Goal: Transaction & Acquisition: Obtain resource

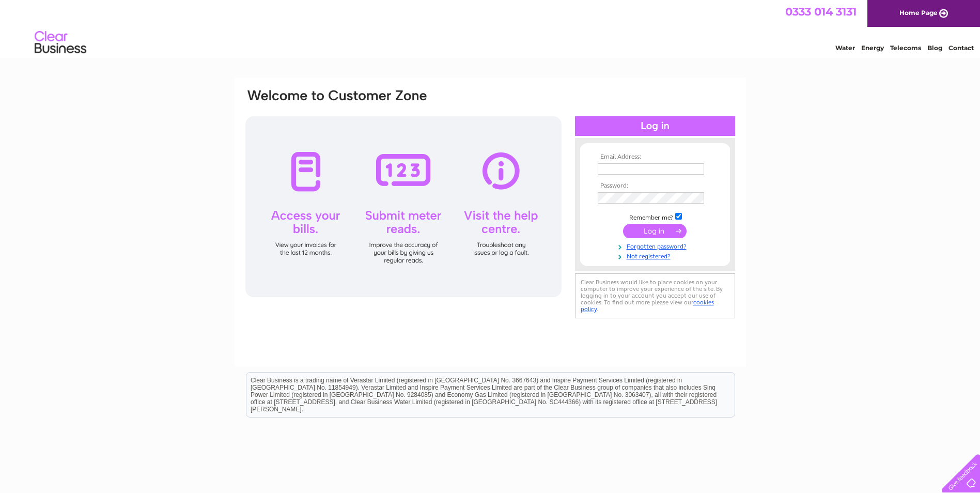
type input "graeme.cliftoncoles@sustrans.org.uk"
click at [653, 229] on input "submit" at bounding box center [655, 231] width 64 height 14
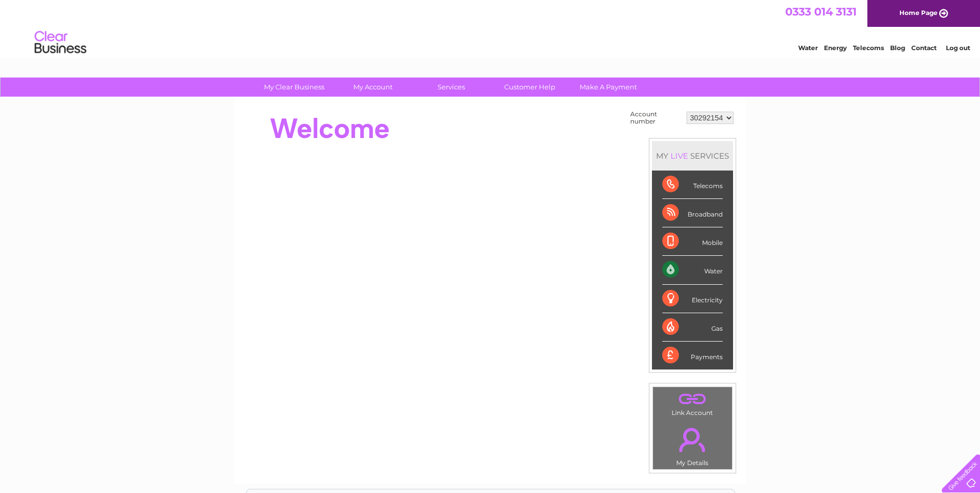
click at [705, 359] on div "Payments" at bounding box center [693, 356] width 60 height 28
click at [672, 357] on div "Payments" at bounding box center [693, 356] width 60 height 28
click at [710, 358] on div "Payments" at bounding box center [693, 356] width 60 height 28
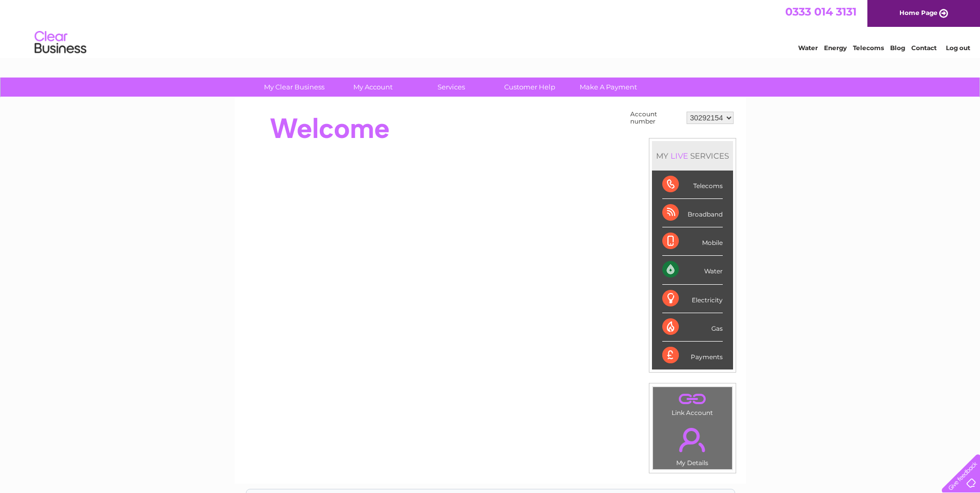
drag, startPoint x: 710, startPoint y: 358, endPoint x: 694, endPoint y: 360, distance: 16.2
click at [694, 360] on div "Payments" at bounding box center [693, 356] width 60 height 28
click at [716, 270] on div "Water" at bounding box center [693, 270] width 60 height 28
drag, startPoint x: 716, startPoint y: 270, endPoint x: 711, endPoint y: 299, distance: 28.9
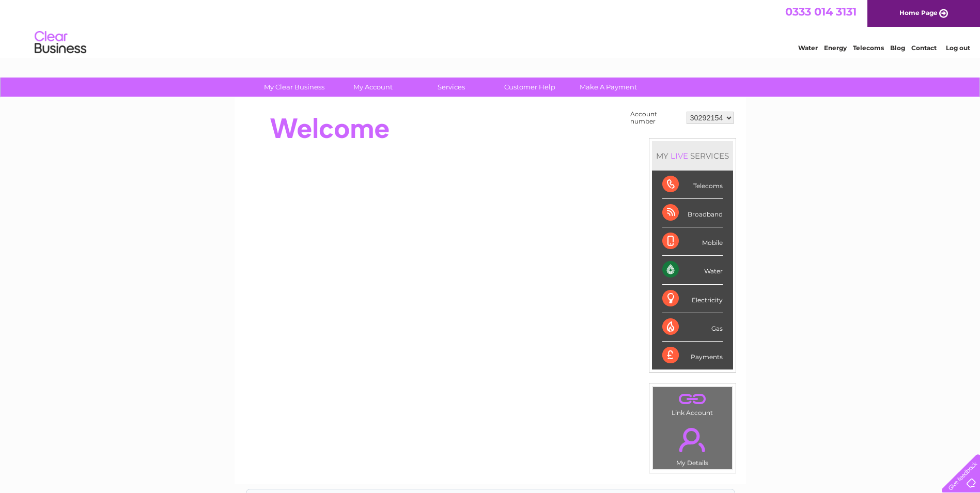
click at [711, 299] on div "Electricity" at bounding box center [693, 299] width 60 height 28
click at [715, 328] on div "Gas" at bounding box center [693, 327] width 60 height 28
click at [704, 362] on div "Payments" at bounding box center [693, 356] width 60 height 28
click at [613, 86] on link "Make A Payment" at bounding box center [608, 87] width 85 height 19
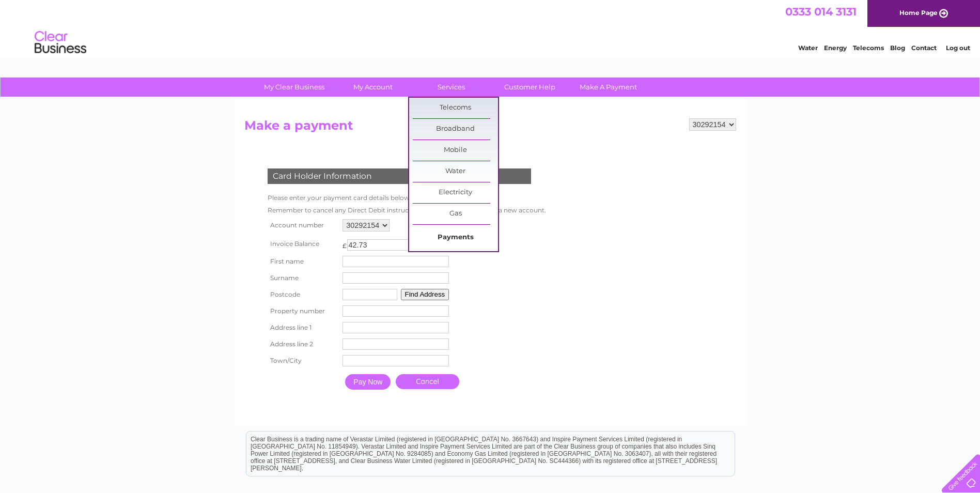
click at [472, 237] on link "Payments" at bounding box center [455, 237] width 85 height 21
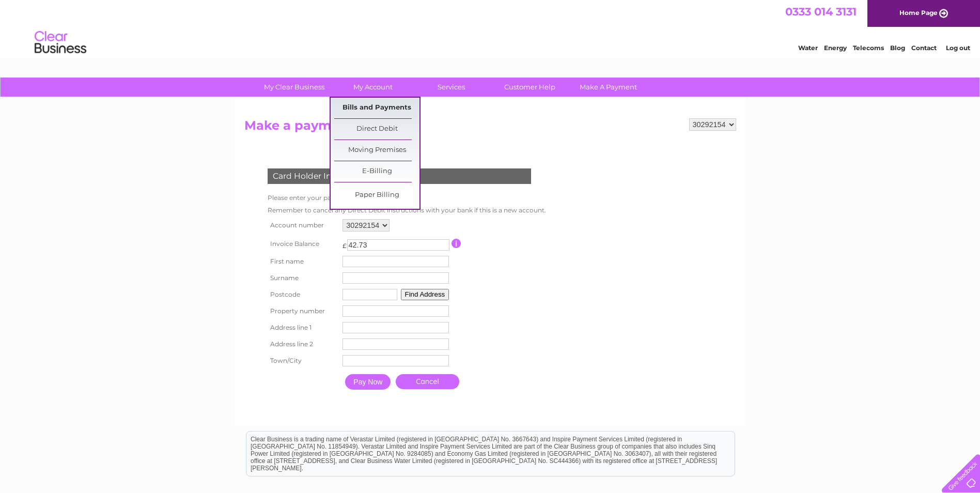
click at [359, 107] on link "Bills and Payments" at bounding box center [376, 108] width 85 height 21
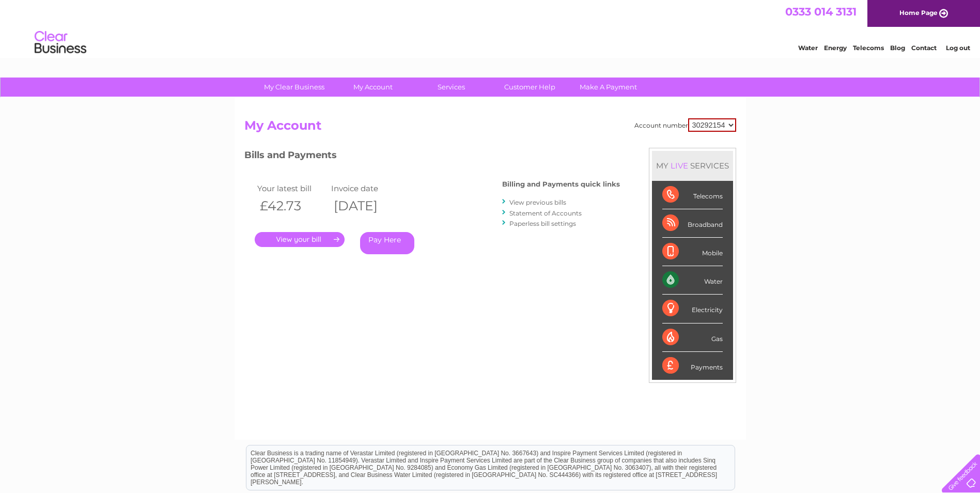
click at [316, 239] on link "." at bounding box center [300, 239] width 90 height 15
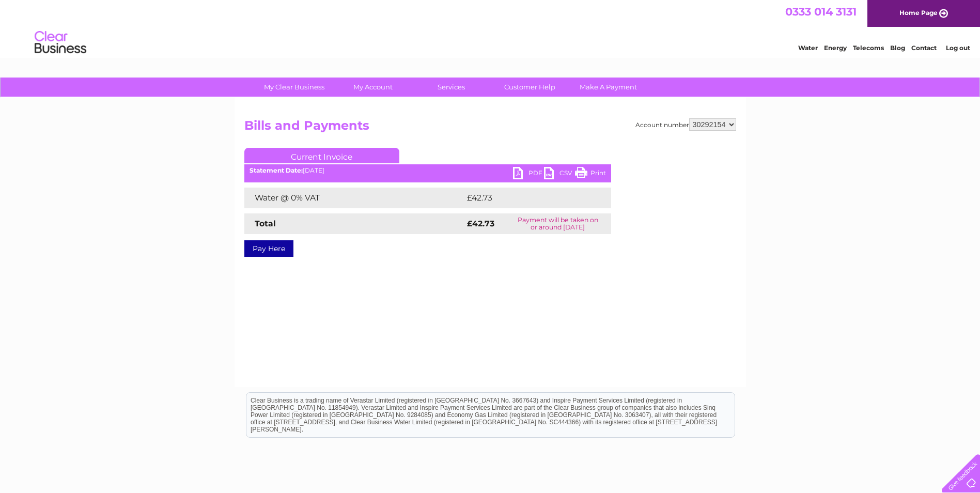
click at [527, 176] on link "PDF" at bounding box center [528, 174] width 31 height 15
